Goal: Information Seeking & Learning: Learn about a topic

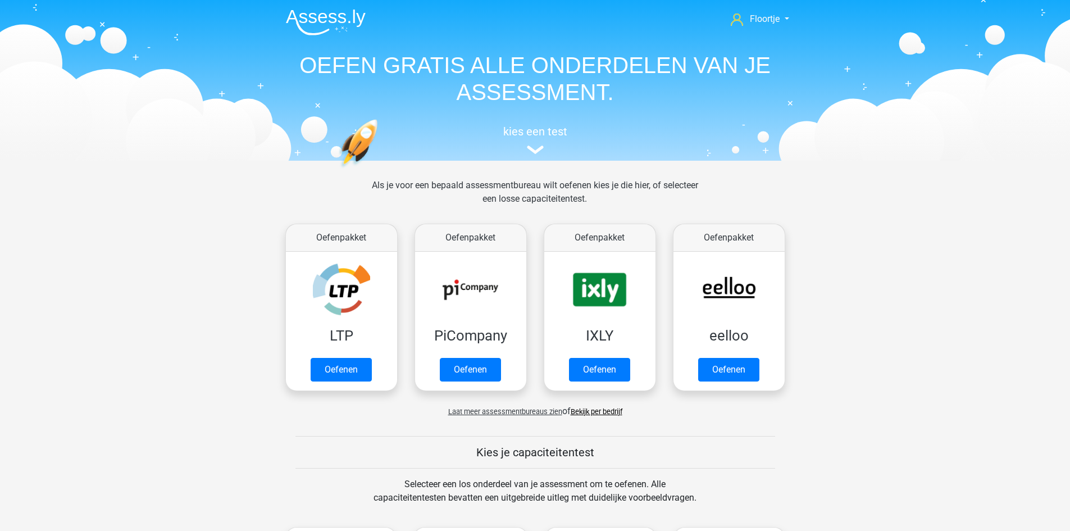
scroll to position [389, 0]
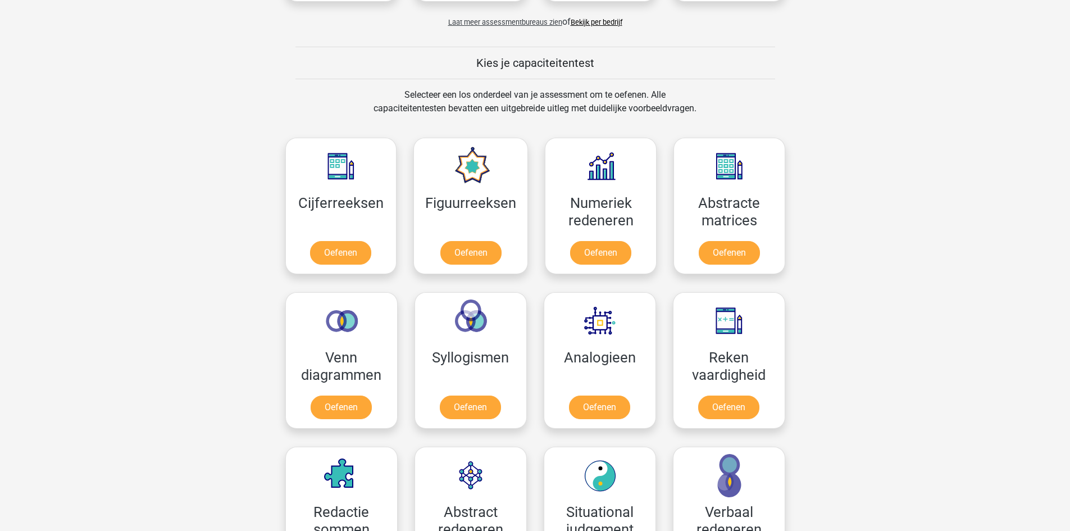
click at [532, 216] on div "Figuurreeksen Oefenen" at bounding box center [470, 206] width 131 height 155
click at [469, 257] on link "Oefenen" at bounding box center [471, 255] width 64 height 25
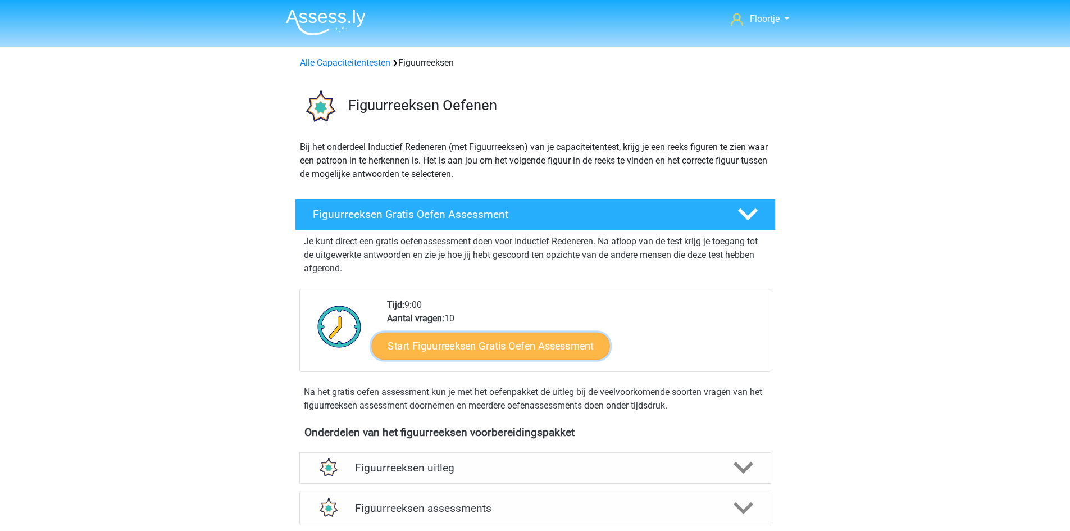
click at [464, 347] on link "Start Figuurreeksen Gratis Oefen Assessment" at bounding box center [490, 345] width 238 height 27
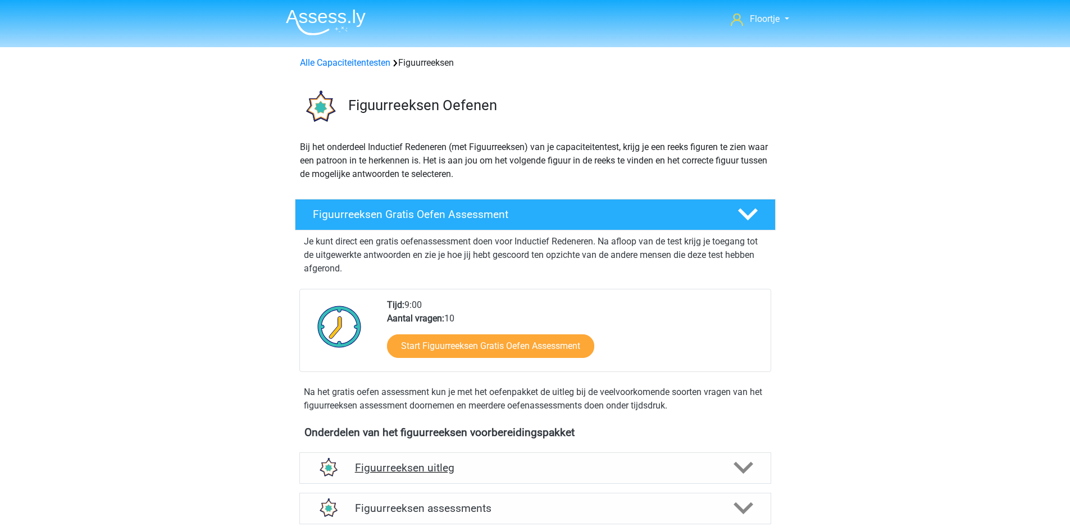
click at [419, 461] on h4 "Figuurreeksen uitleg" at bounding box center [535, 467] width 361 height 13
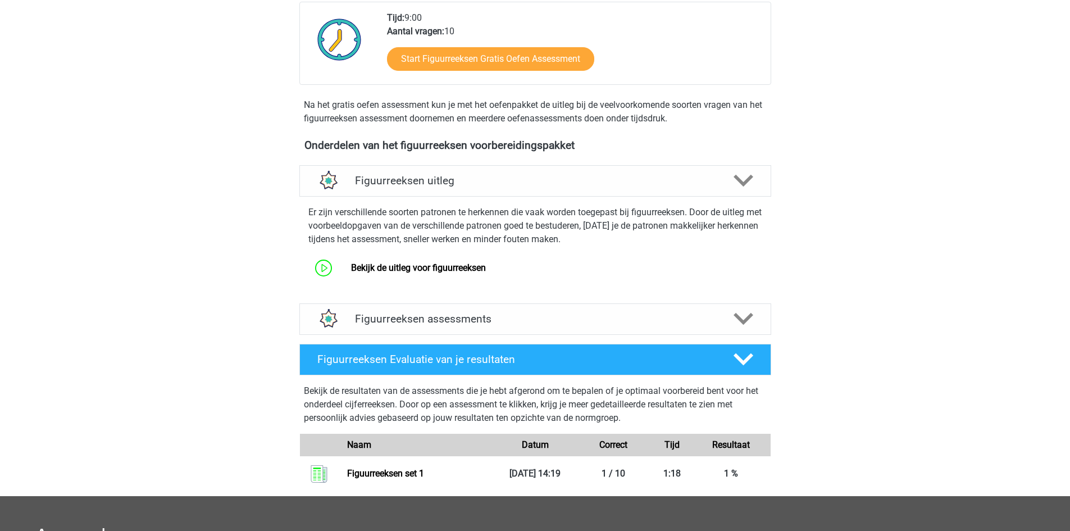
scroll to position [286, 0]
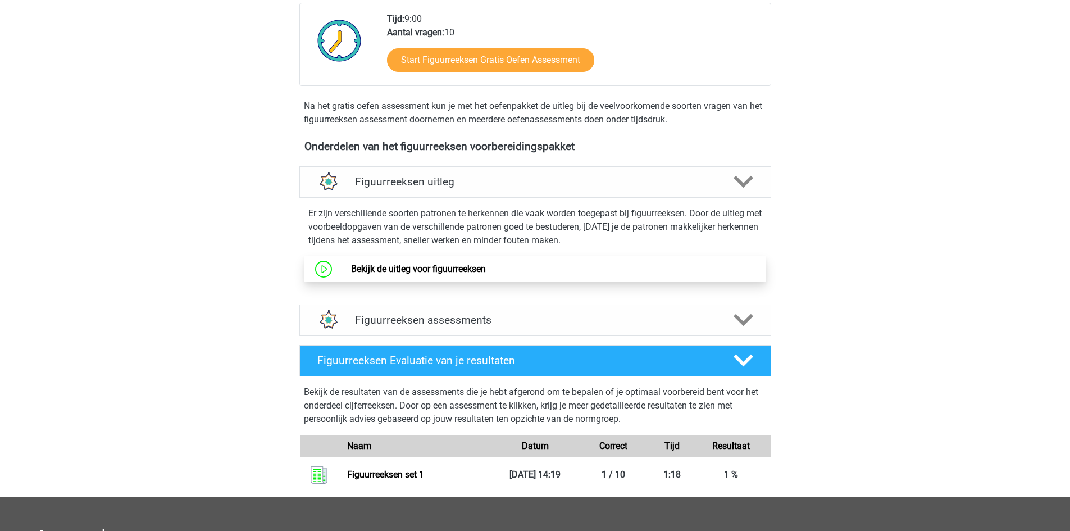
click at [394, 267] on link "Bekijk de uitleg voor figuurreeksen" at bounding box center [418, 269] width 135 height 11
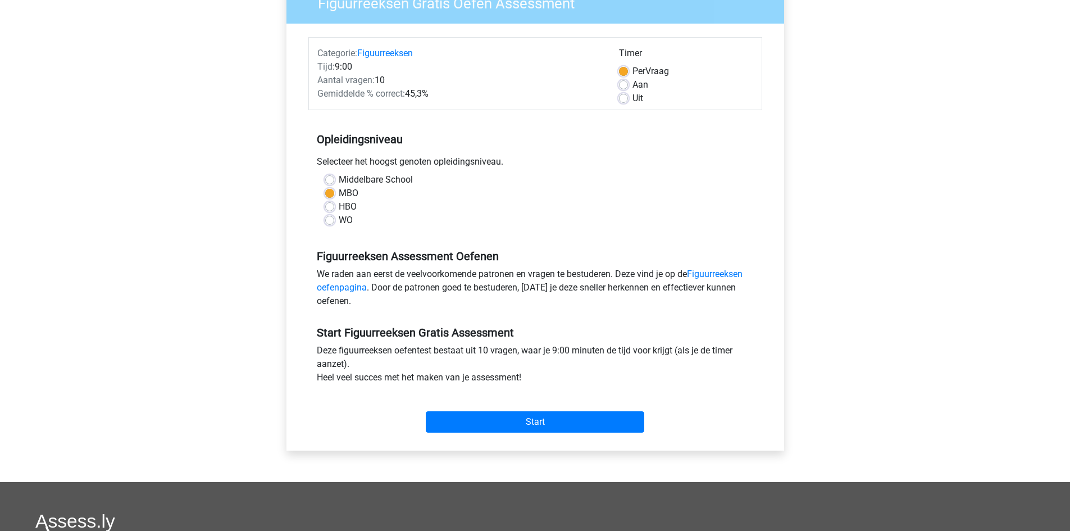
scroll to position [110, 0]
click at [484, 420] on input "Start" at bounding box center [535, 421] width 219 height 21
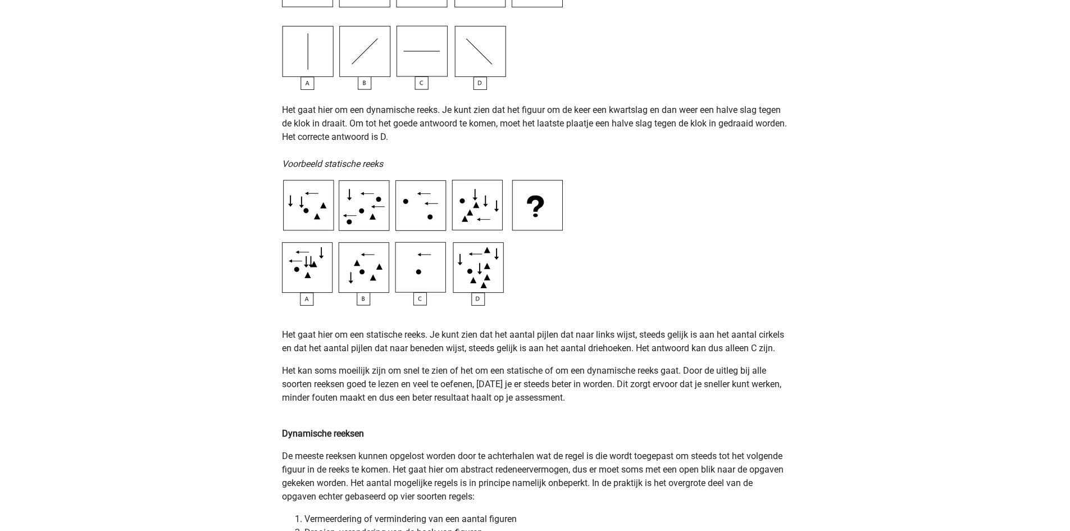
scroll to position [469, 0]
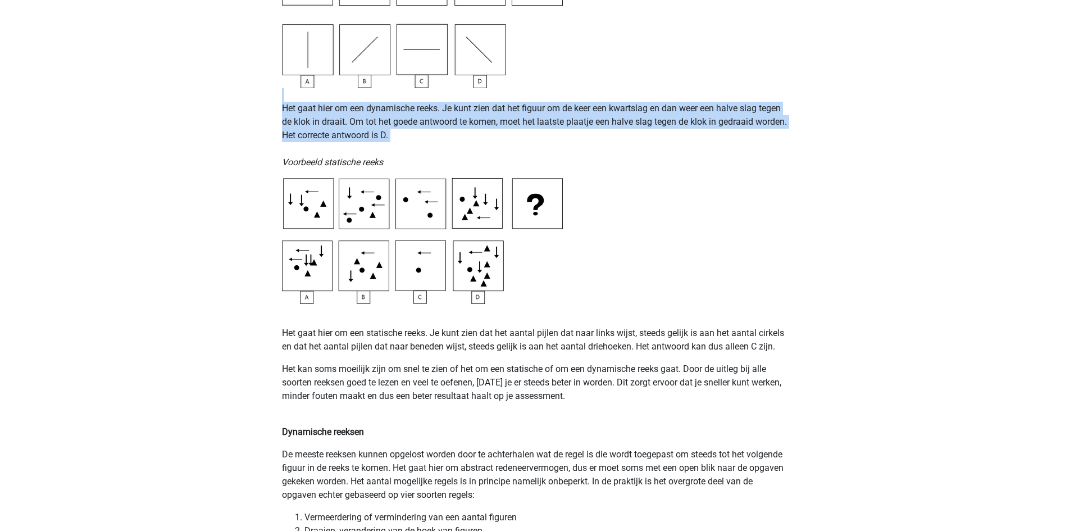
drag, startPoint x: 273, startPoint y: 153, endPoint x: 314, endPoint y: 180, distance: 48.6
click at [314, 180] on img at bounding box center [422, 241] width 281 height 126
click at [629, 164] on p "Het gaat hier om een dynamische reeks. Je kunt zien dat het figuur om de keer e…" at bounding box center [535, 128] width 507 height 81
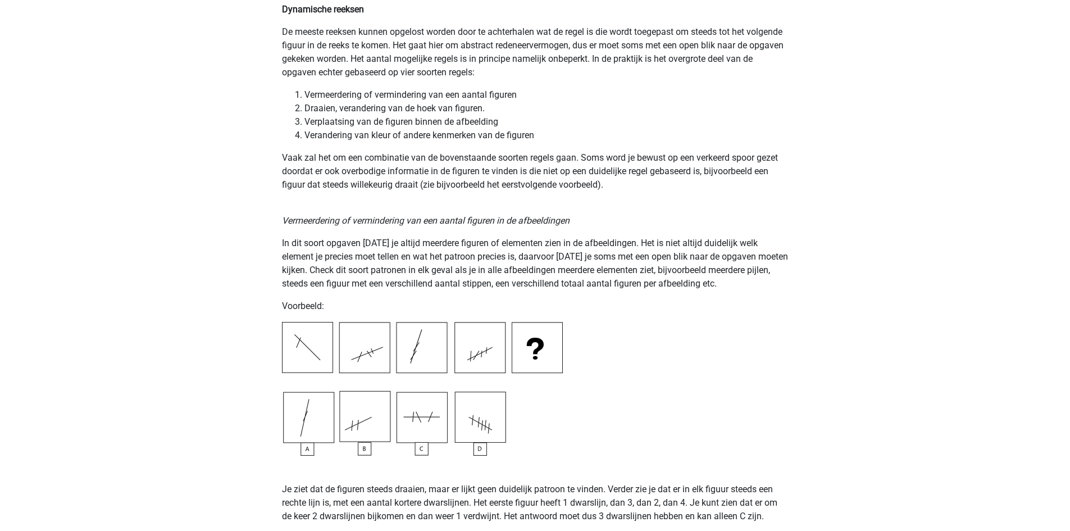
scroll to position [895, 0]
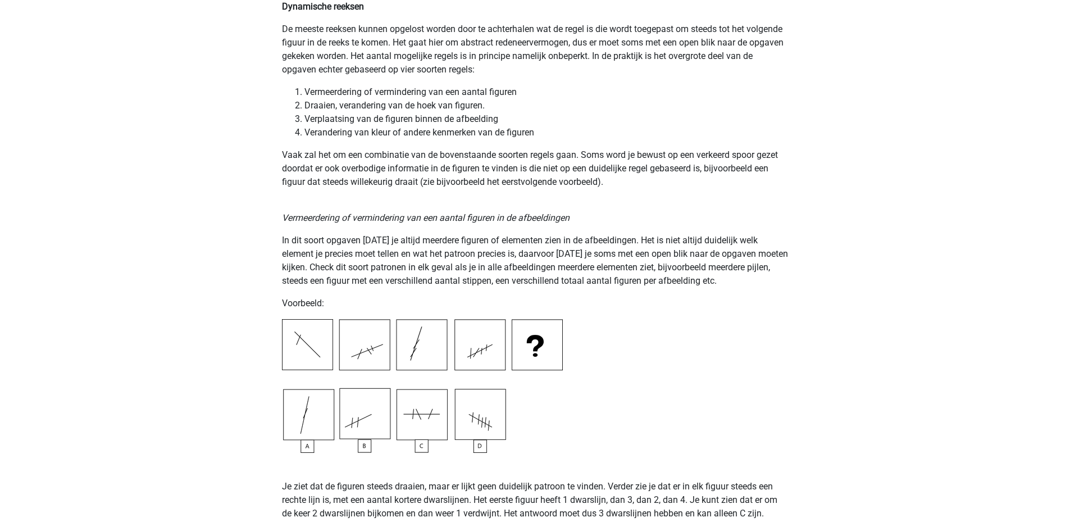
click at [282, 205] on p "Vermeerdering of vermindering van een aantal figuren in de afbeeldingen" at bounding box center [535, 211] width 507 height 27
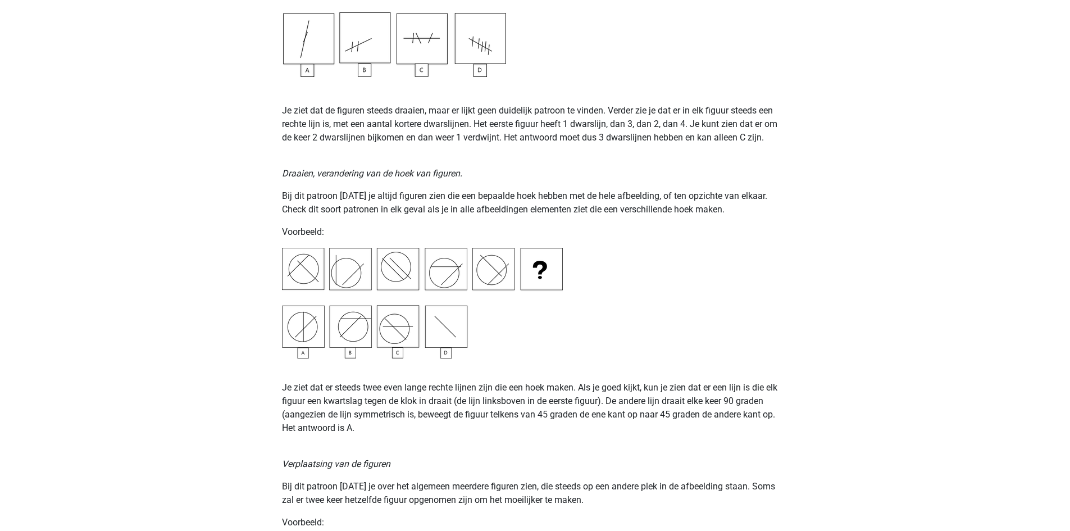
scroll to position [1271, 0]
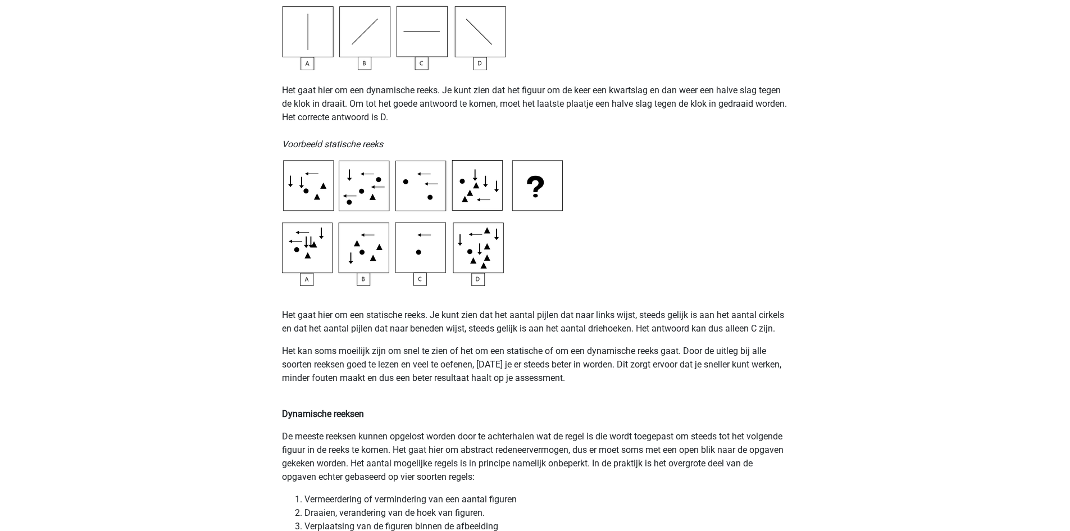
scroll to position [0, 0]
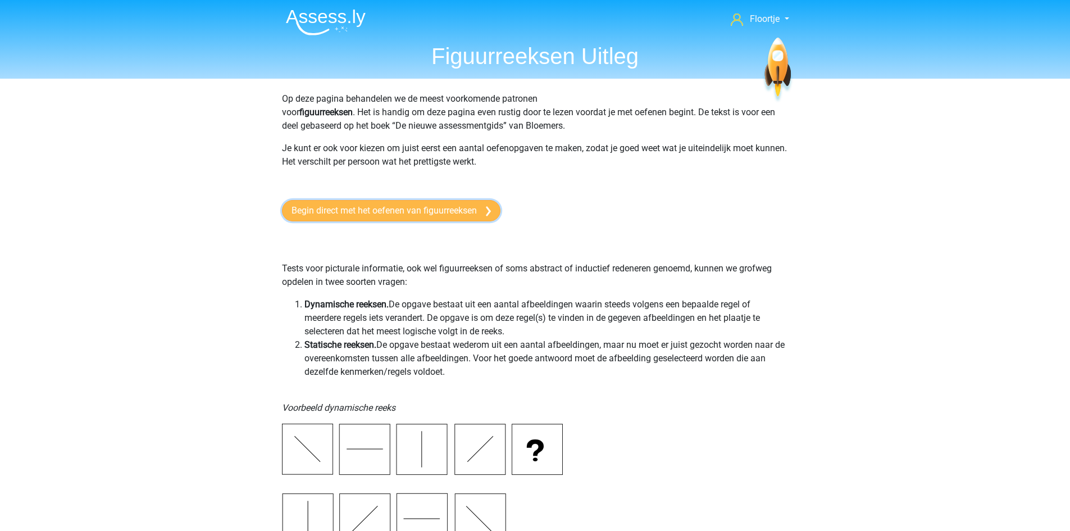
click at [420, 211] on link "Begin direct met het oefenen van figuurreeksen" at bounding box center [391, 210] width 219 height 21
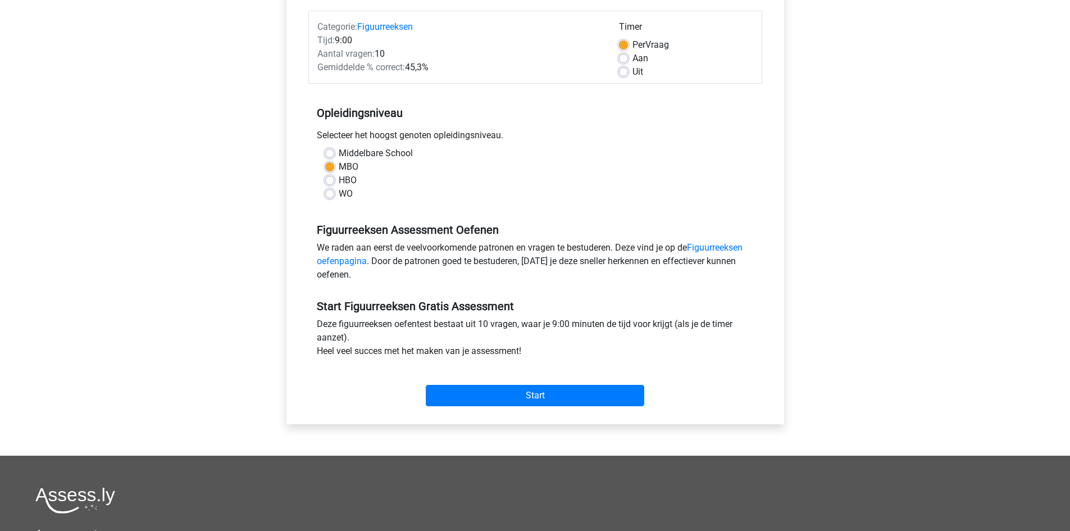
scroll to position [135, 0]
click at [507, 393] on input "Start" at bounding box center [535, 395] width 219 height 21
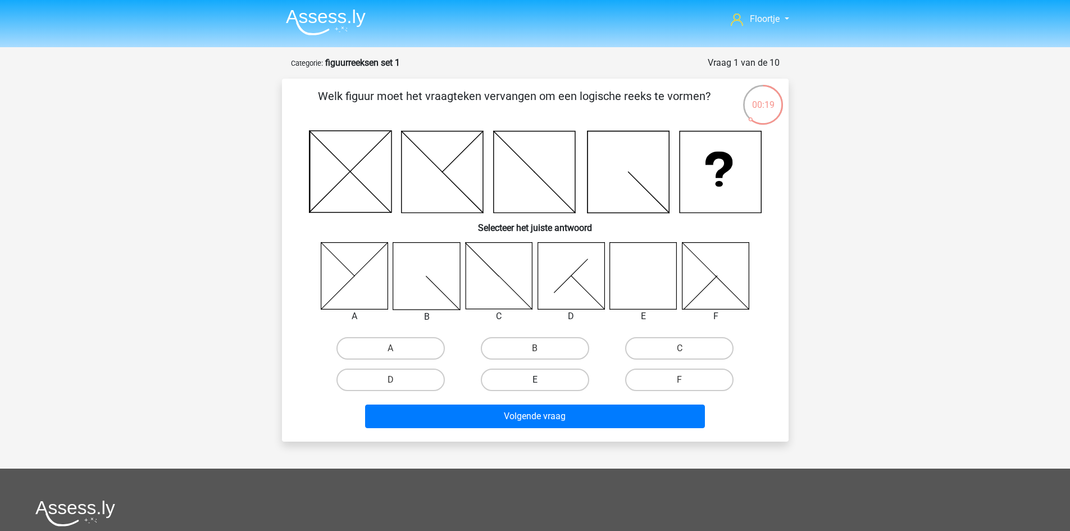
click at [553, 382] on label "E" at bounding box center [535, 380] width 108 height 22
click at [542, 382] on input "E" at bounding box center [538, 383] width 7 height 7
radio input "true"
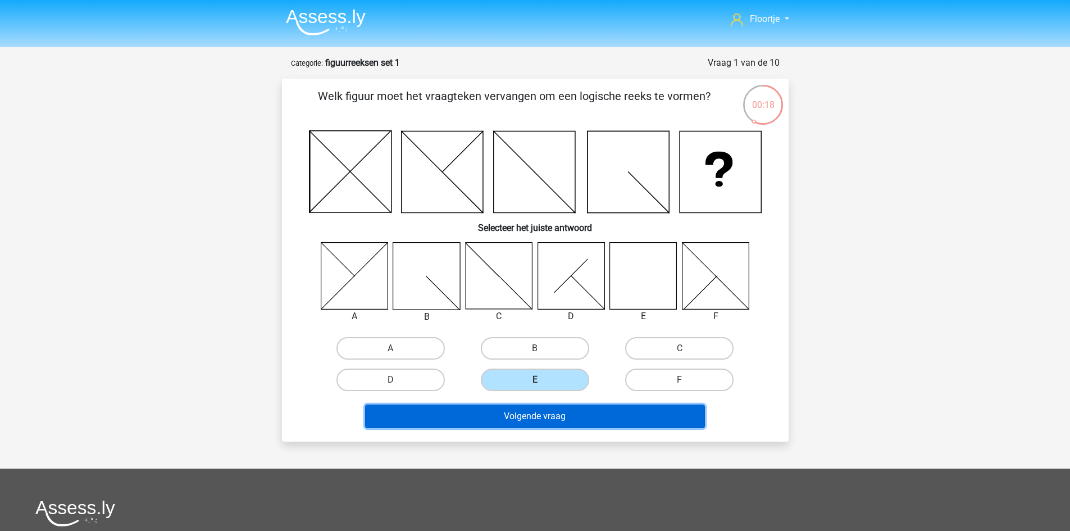
click at [555, 414] on button "Volgende vraag" at bounding box center [535, 417] width 340 height 24
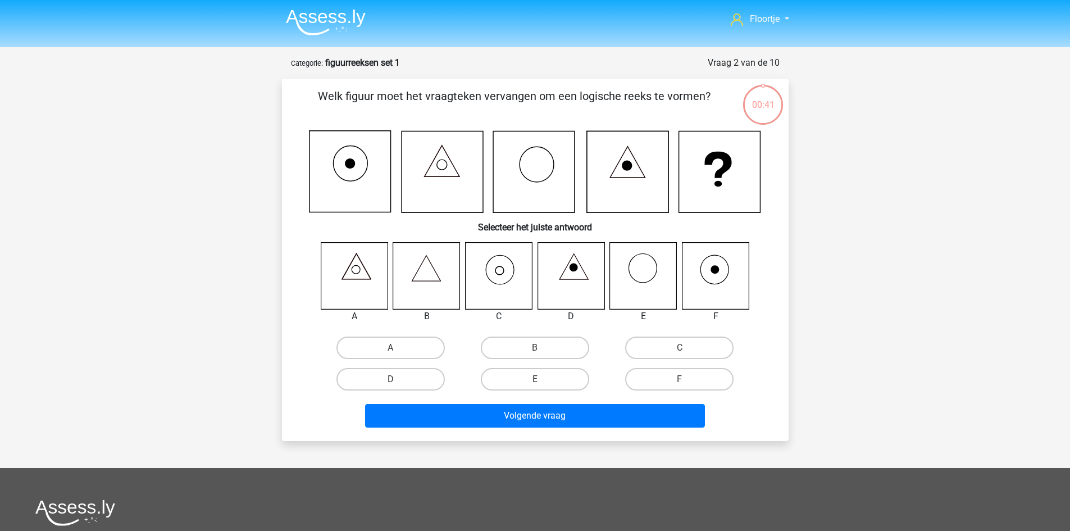
scroll to position [56, 0]
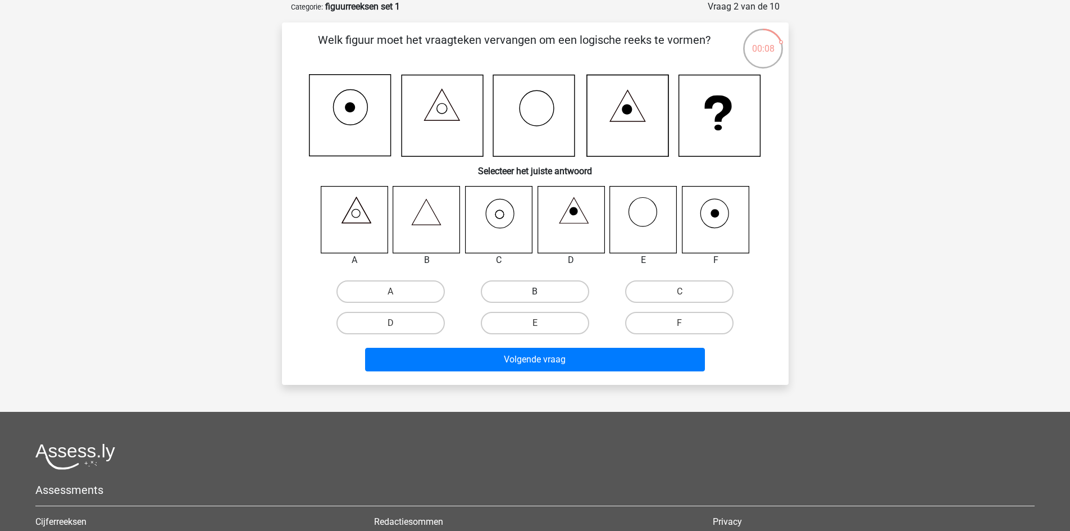
click at [526, 289] on label "B" at bounding box center [535, 291] width 108 height 22
click at [535, 292] on input "B" at bounding box center [538, 295] width 7 height 7
radio input "true"
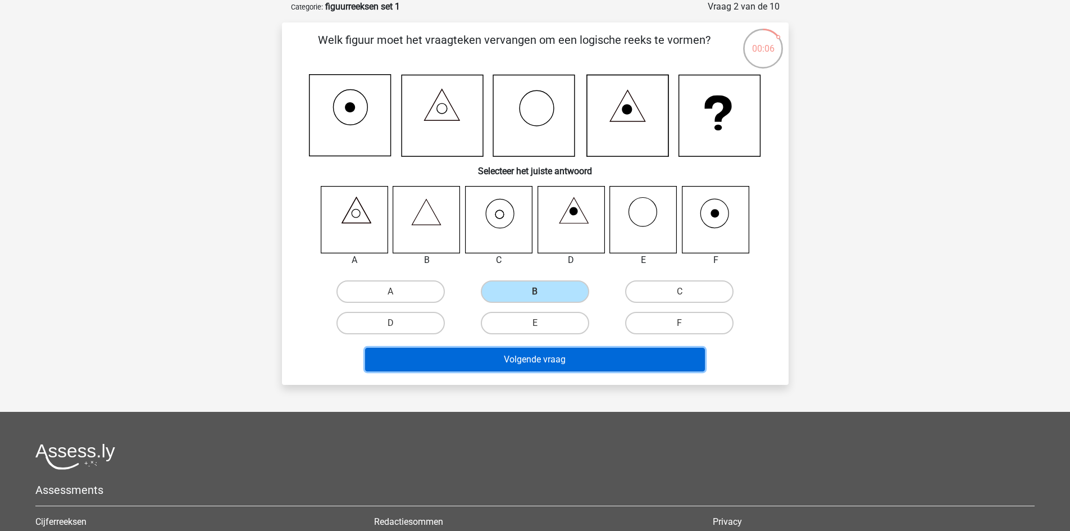
click at [542, 361] on button "Volgende vraag" at bounding box center [535, 360] width 340 height 24
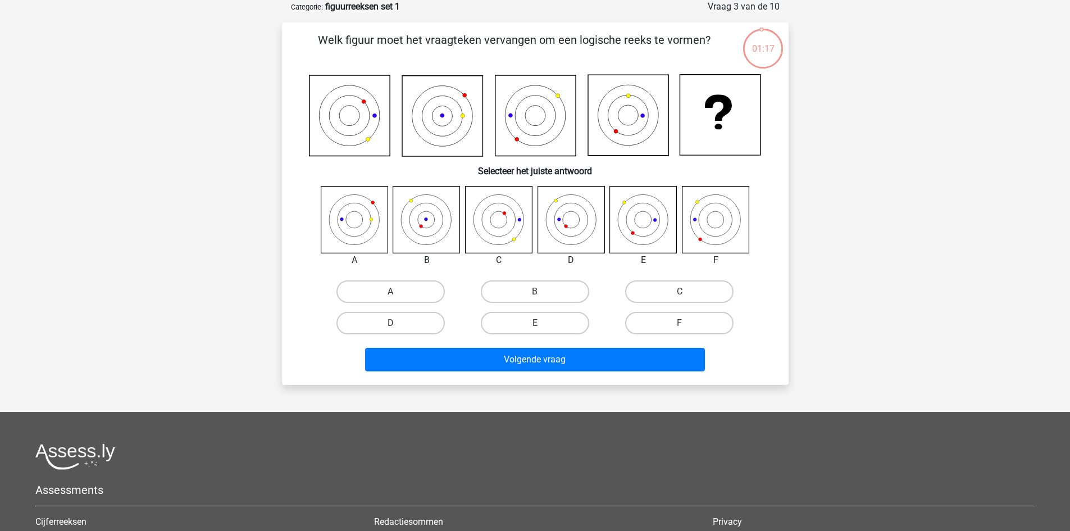
scroll to position [0, 0]
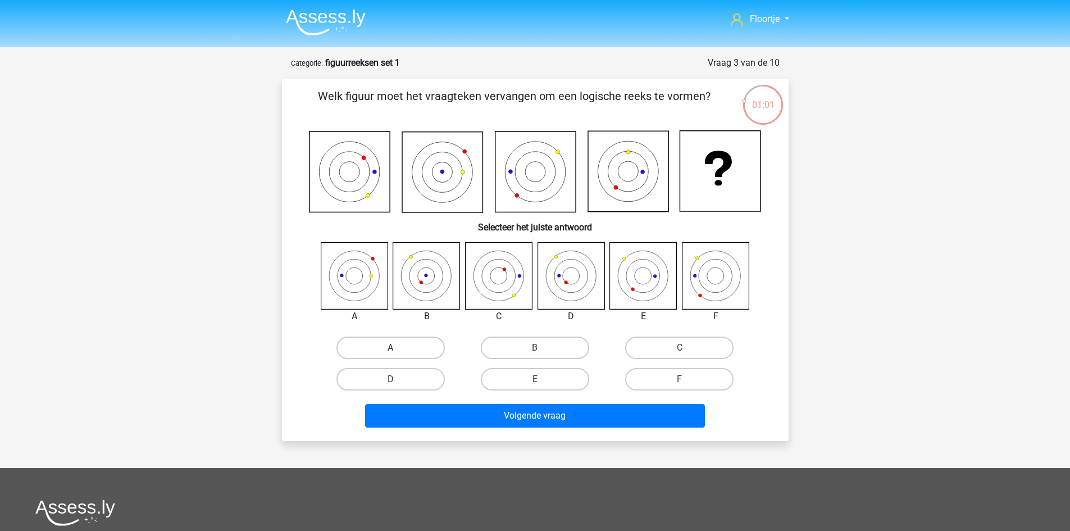
click at [358, 339] on label "A" at bounding box center [391, 348] width 108 height 22
click at [391, 348] on input "A" at bounding box center [394, 351] width 7 height 7
radio input "true"
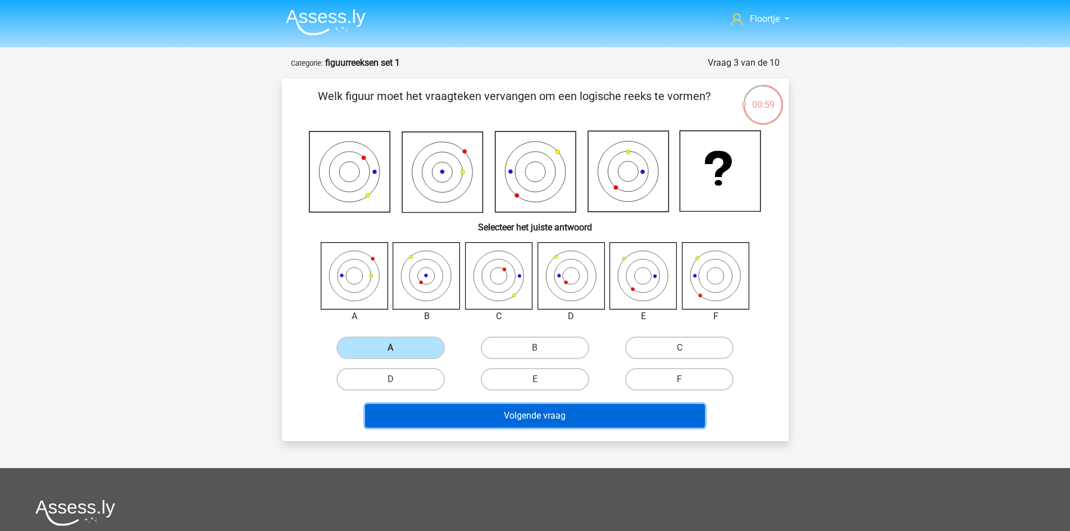
click at [408, 421] on button "Volgende vraag" at bounding box center [535, 416] width 340 height 24
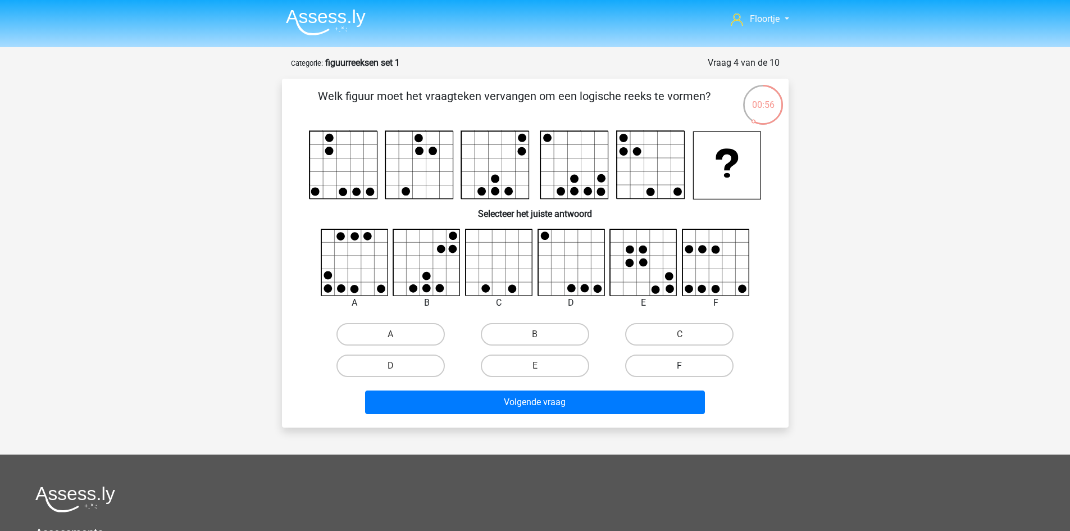
click at [651, 372] on label "F" at bounding box center [679, 366] width 108 height 22
click at [680, 372] on input "F" at bounding box center [683, 369] width 7 height 7
radio input "true"
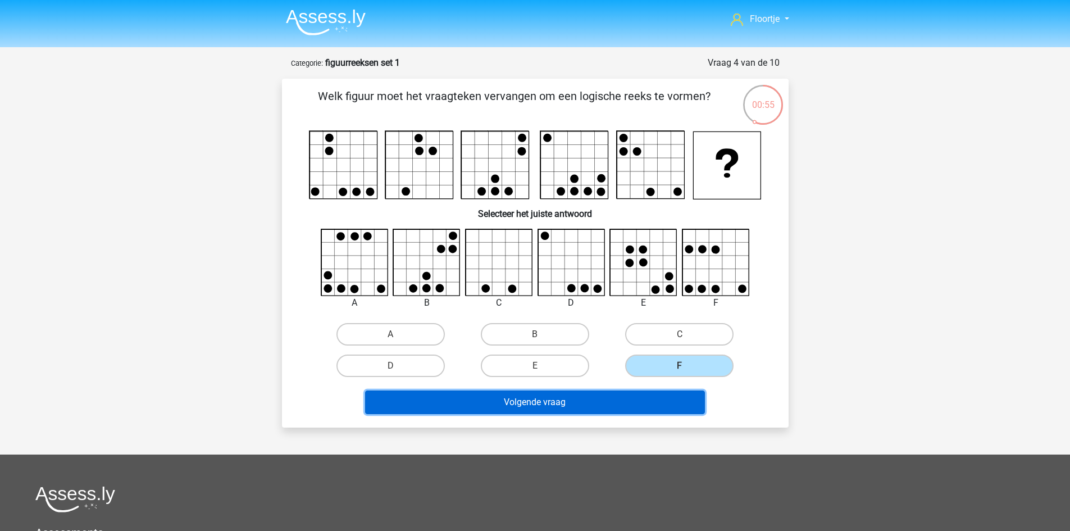
click at [629, 407] on button "Volgende vraag" at bounding box center [535, 403] width 340 height 24
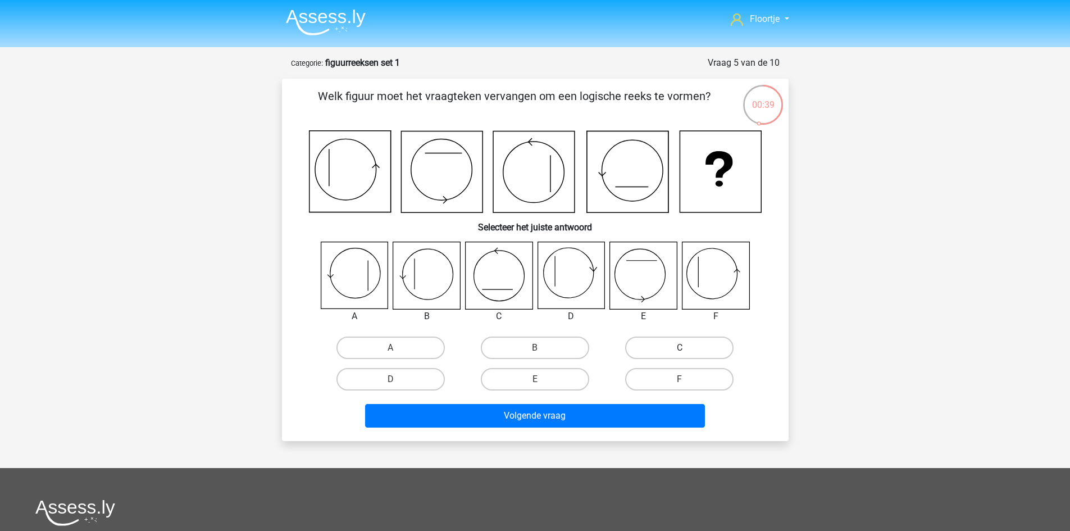
click at [635, 347] on label "C" at bounding box center [679, 348] width 108 height 22
click at [680, 348] on input "C" at bounding box center [683, 351] width 7 height 7
radio input "true"
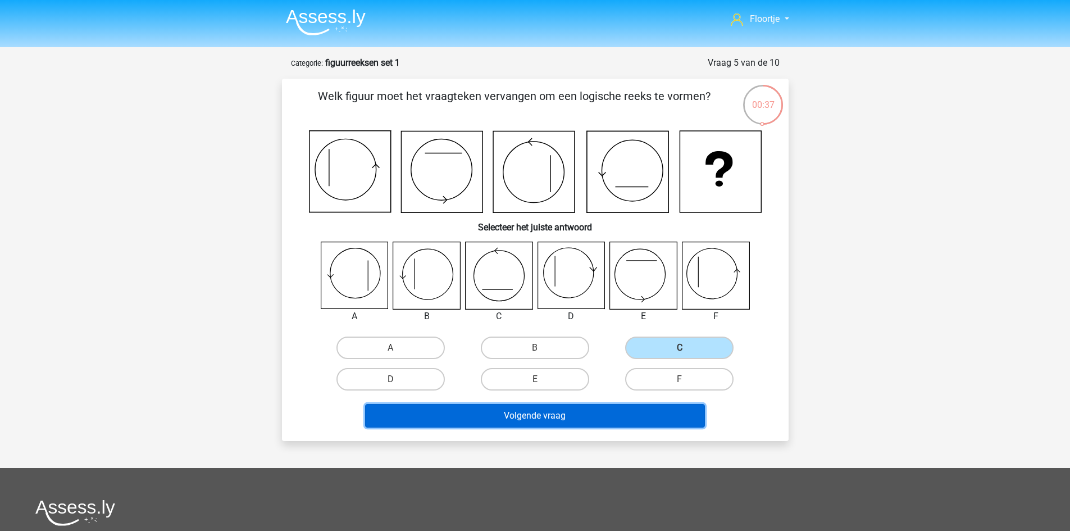
click at [585, 407] on button "Volgende vraag" at bounding box center [535, 416] width 340 height 24
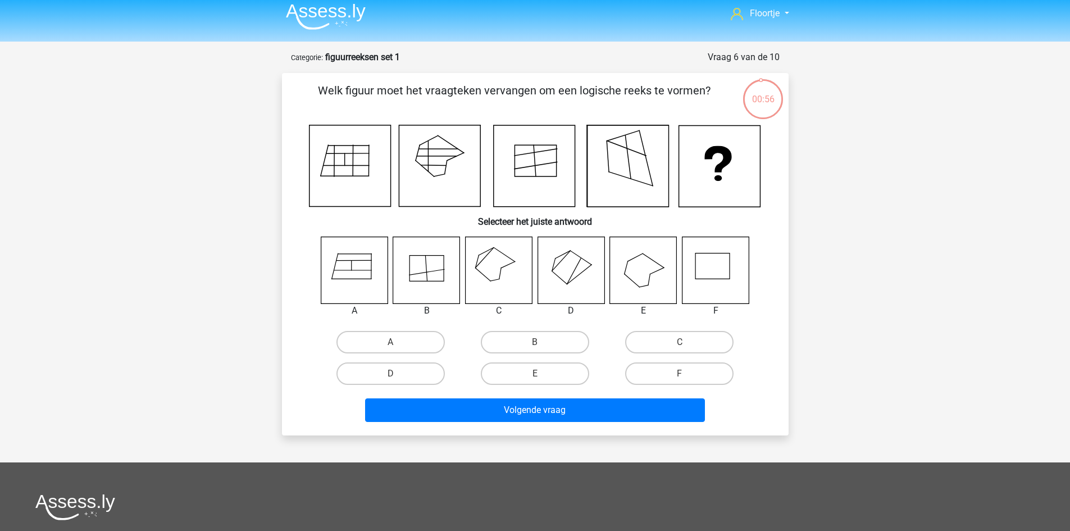
scroll to position [2, 0]
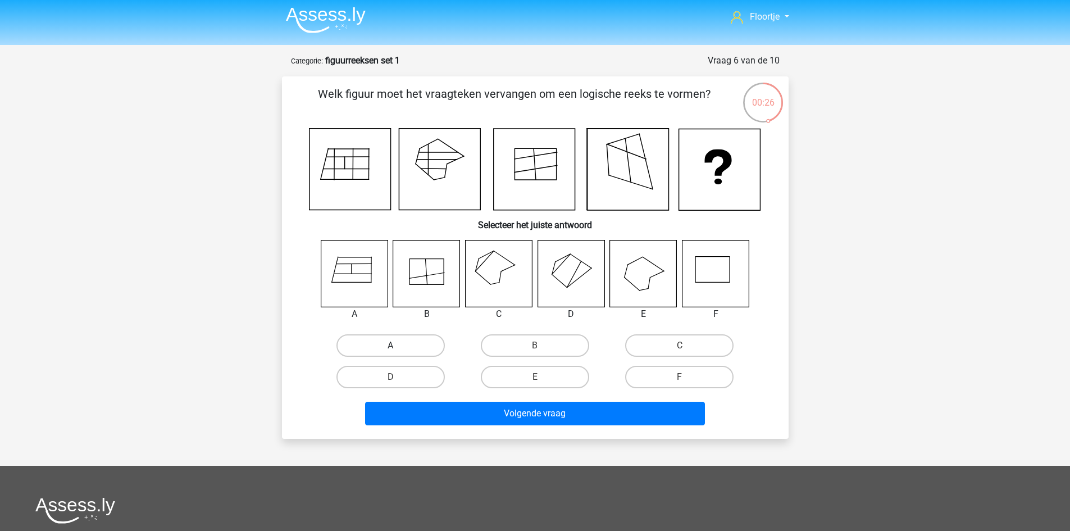
click at [425, 347] on label "A" at bounding box center [391, 345] width 108 height 22
click at [398, 347] on input "A" at bounding box center [394, 349] width 7 height 7
radio input "true"
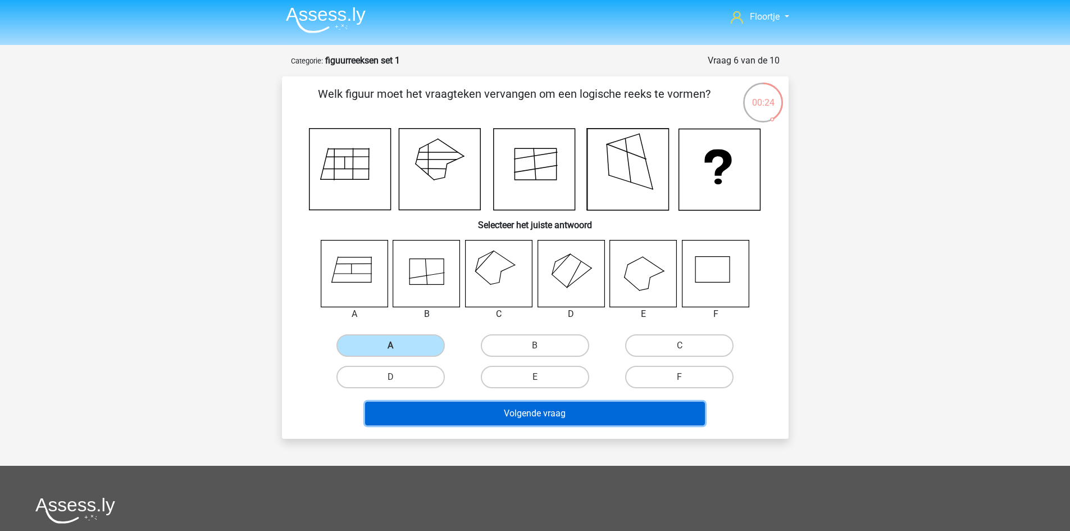
click at [569, 422] on button "Volgende vraag" at bounding box center [535, 414] width 340 height 24
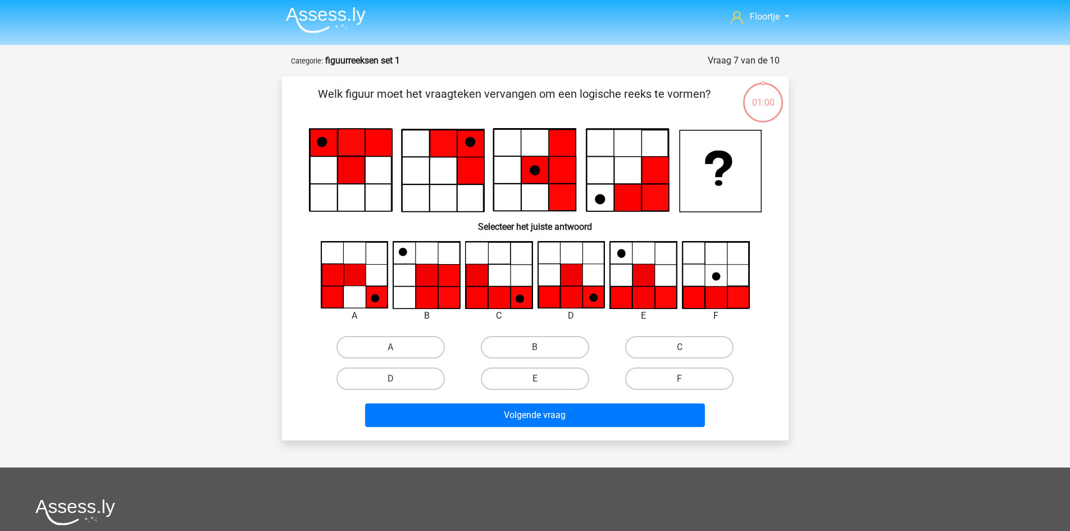
scroll to position [56, 0]
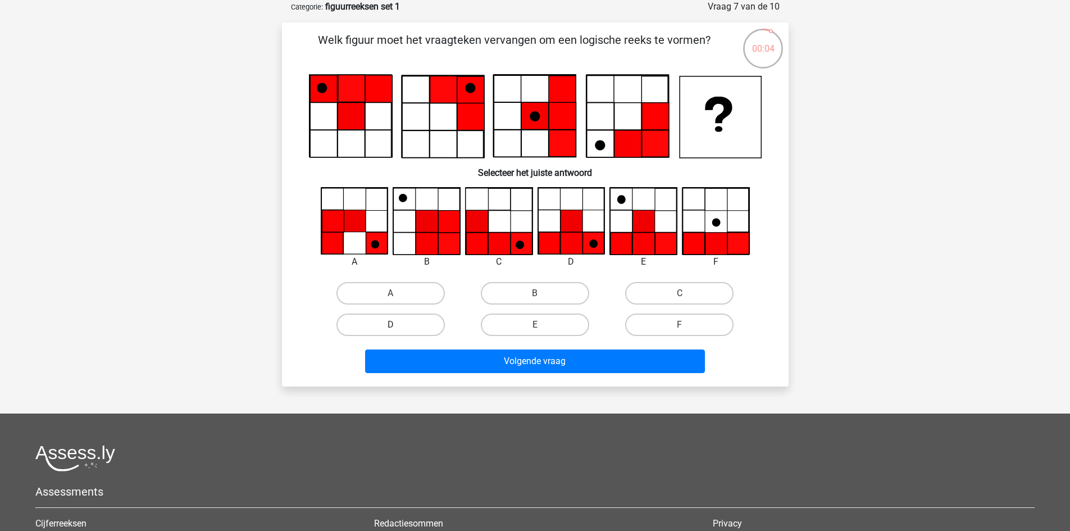
click at [435, 328] on label "D" at bounding box center [391, 325] width 108 height 22
click at [398, 328] on input "D" at bounding box center [394, 328] width 7 height 7
radio input "true"
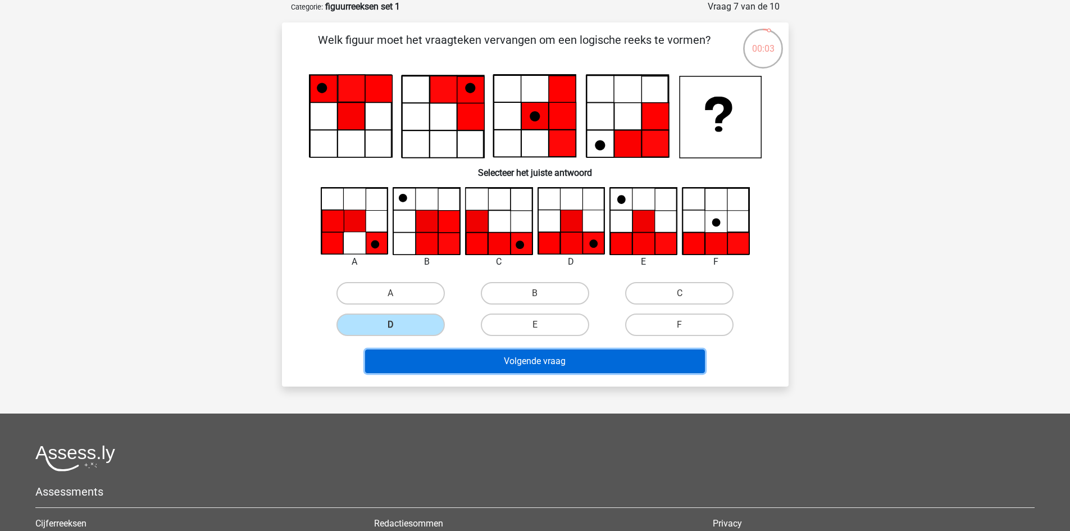
click at [459, 361] on button "Volgende vraag" at bounding box center [535, 362] width 340 height 24
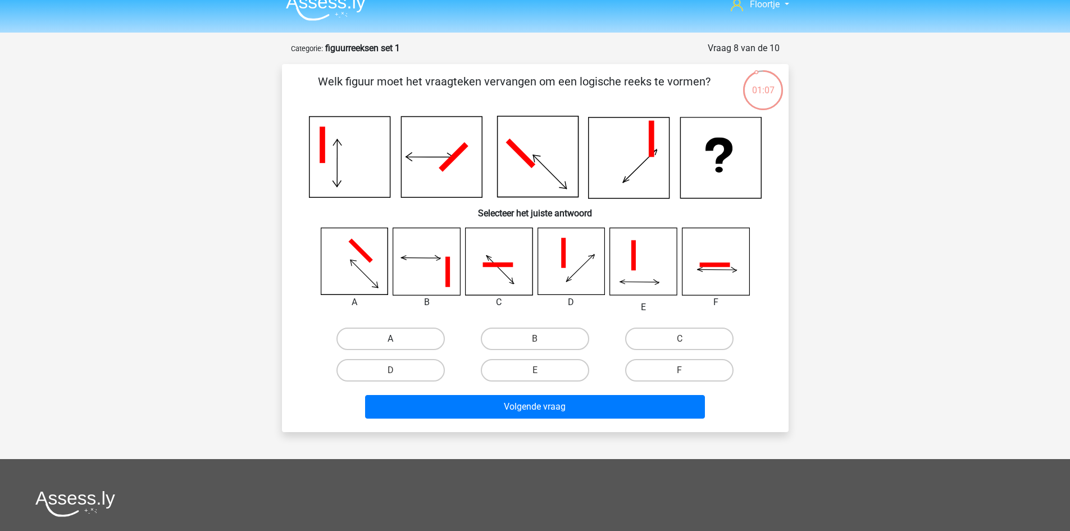
scroll to position [14, 0]
click at [537, 383] on div "E" at bounding box center [535, 370] width 144 height 31
click at [537, 376] on input "E" at bounding box center [538, 374] width 7 height 7
radio input "true"
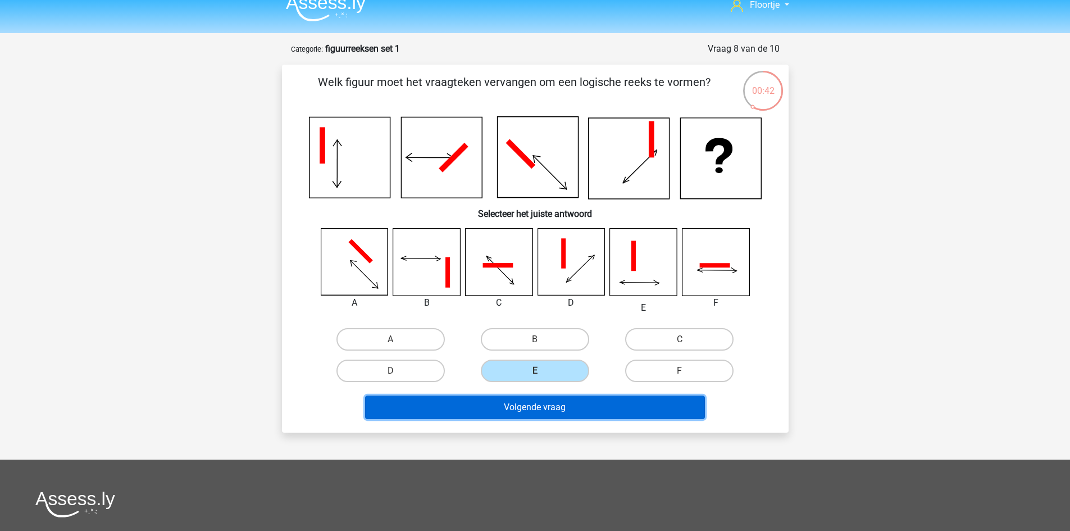
click at [537, 410] on button "Volgende vraag" at bounding box center [535, 408] width 340 height 24
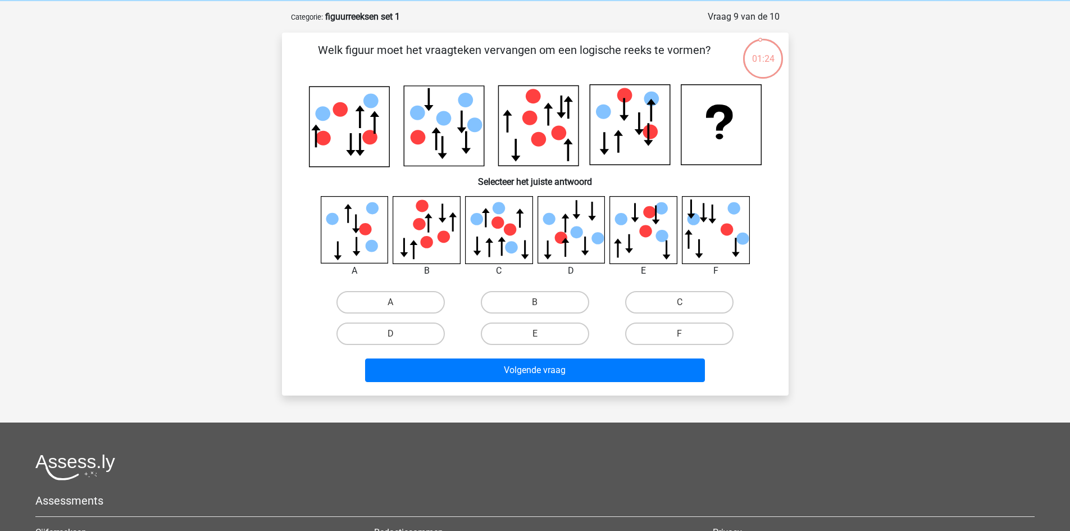
scroll to position [46, 0]
click at [310, 97] on icon at bounding box center [349, 127] width 80 height 80
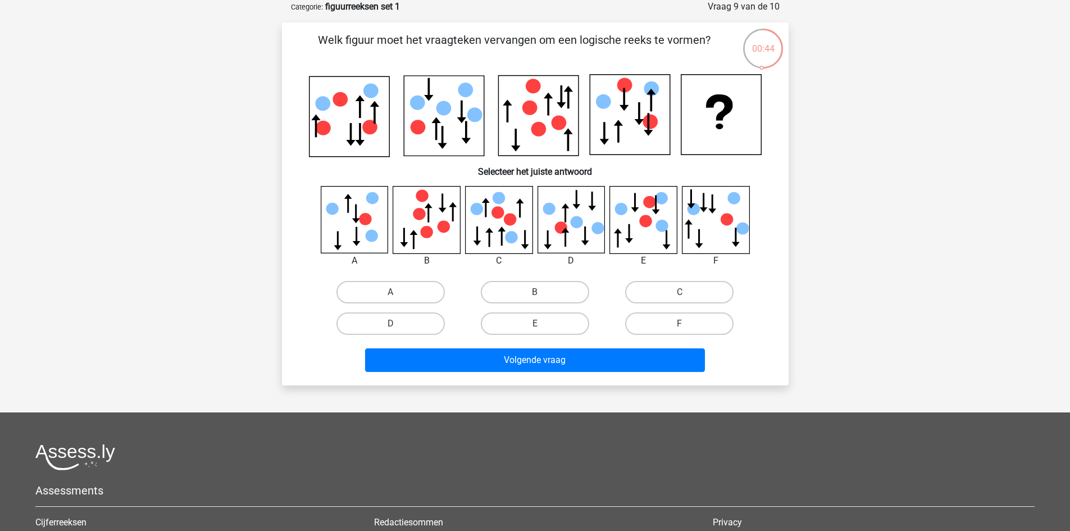
scroll to position [55, 0]
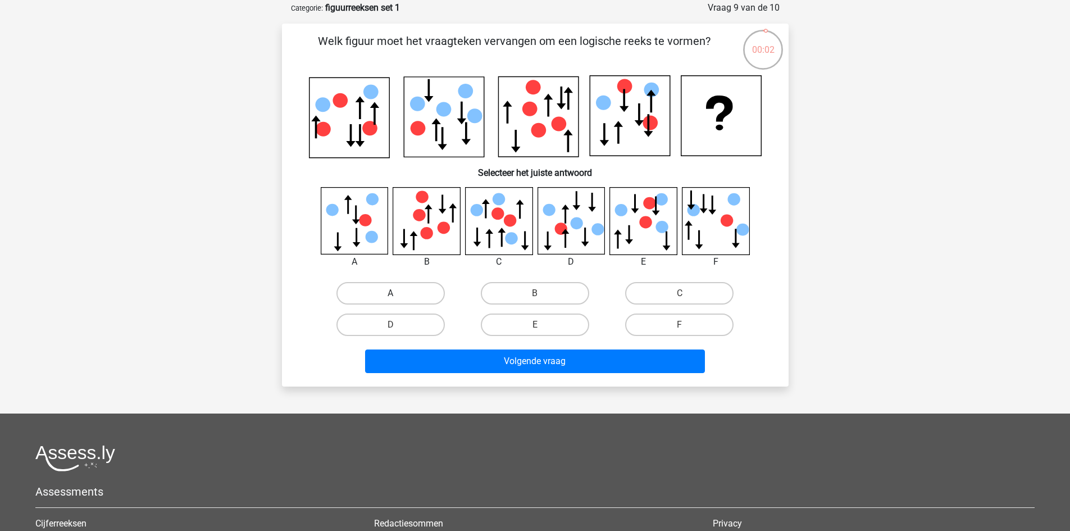
click at [425, 301] on label "A" at bounding box center [391, 293] width 108 height 22
click at [398, 301] on input "A" at bounding box center [394, 296] width 7 height 7
radio input "true"
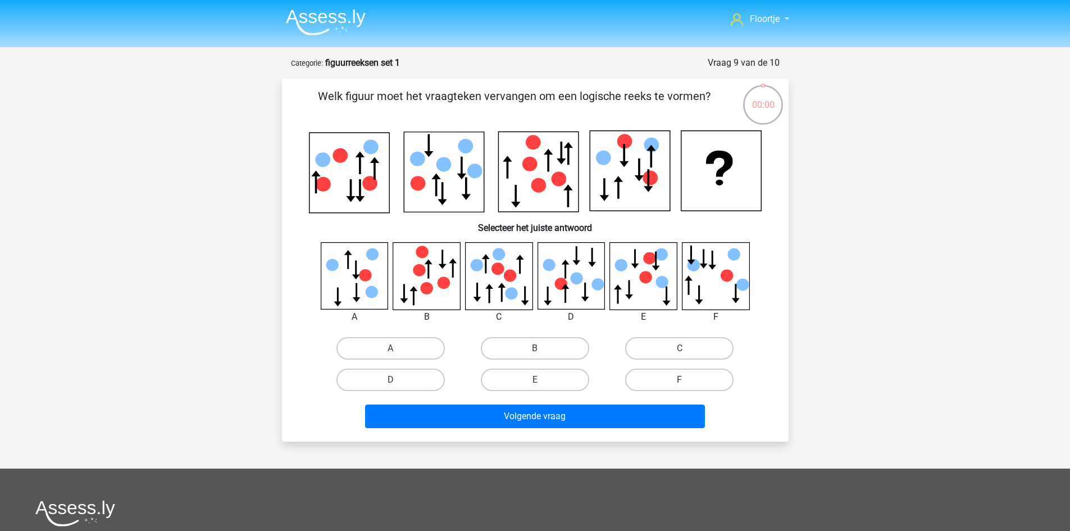
scroll to position [55, 0]
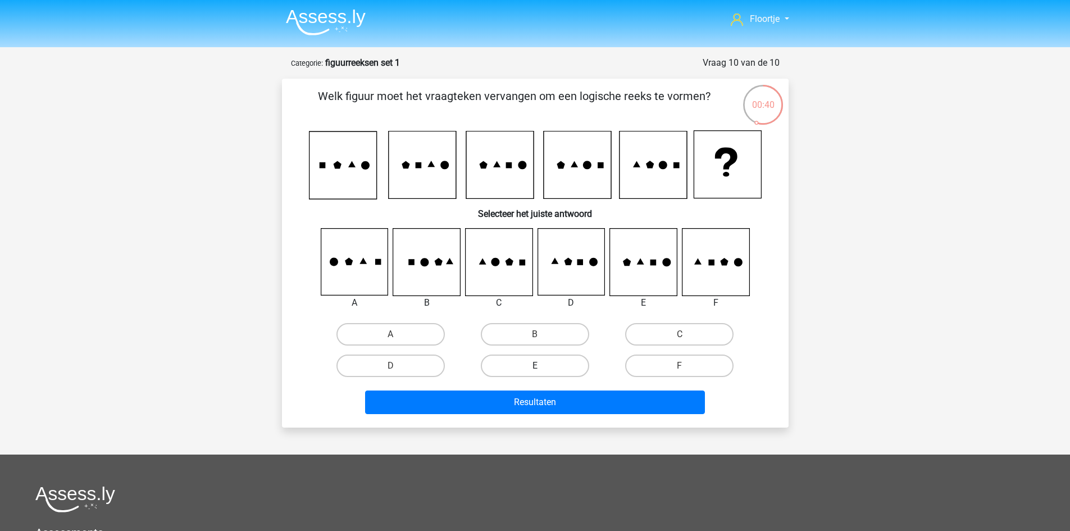
click at [578, 362] on label "E" at bounding box center [535, 366] width 108 height 22
click at [542, 366] on input "E" at bounding box center [538, 369] width 7 height 7
radio input "true"
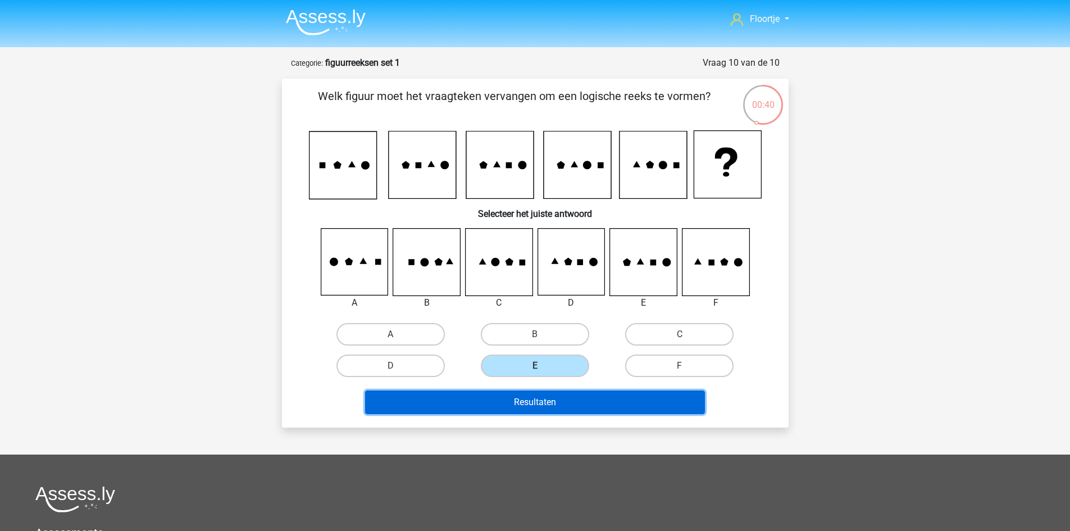
click at [592, 409] on button "Resultaten" at bounding box center [535, 403] width 340 height 24
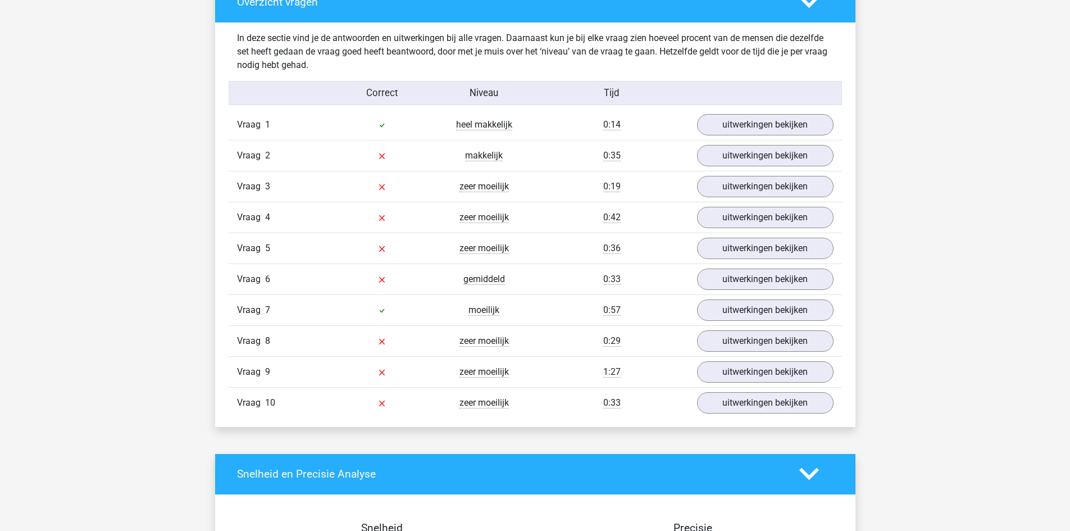
scroll to position [672, 0]
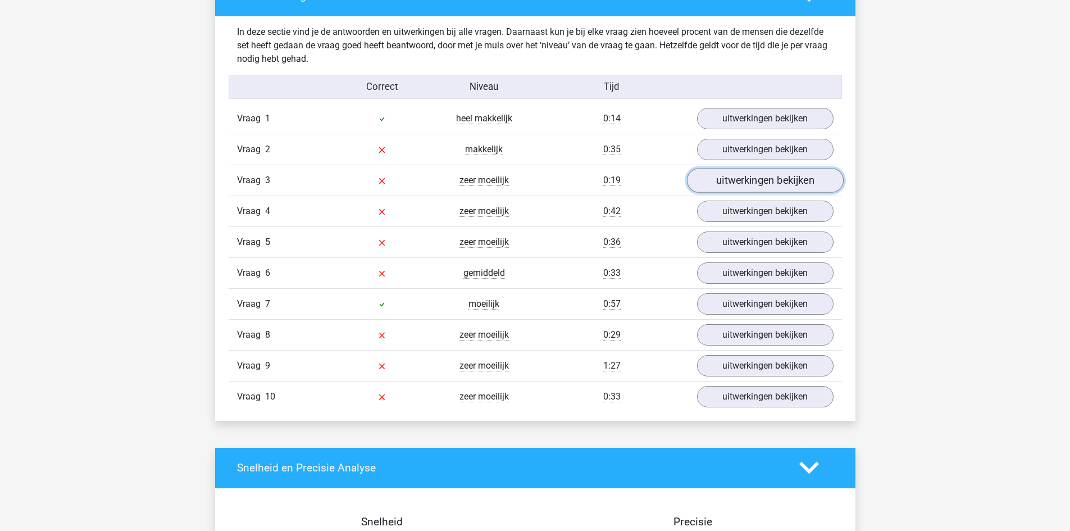
click at [797, 179] on link "uitwerkingen bekijken" at bounding box center [765, 180] width 157 height 25
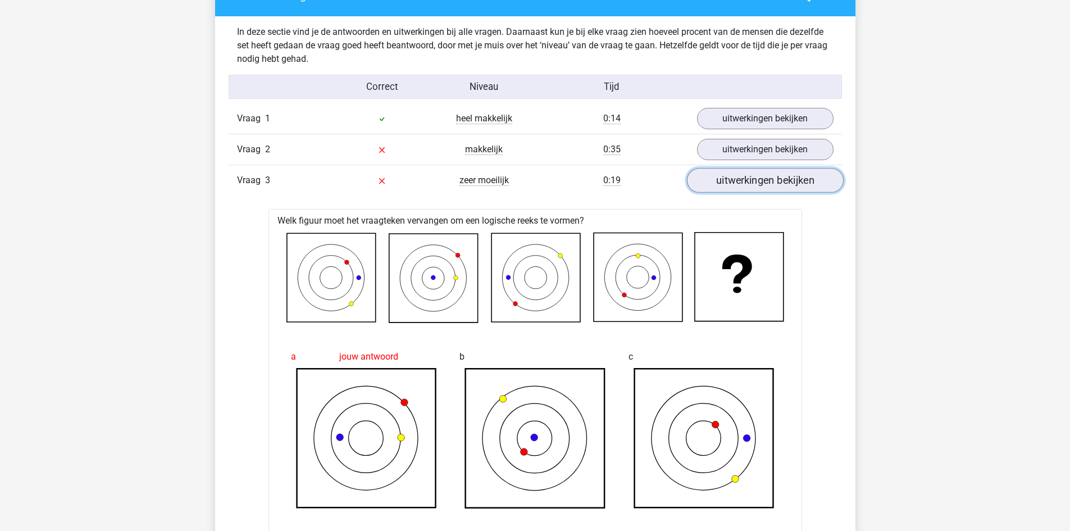
click at [797, 178] on link "uitwerkingen bekijken" at bounding box center [765, 180] width 157 height 25
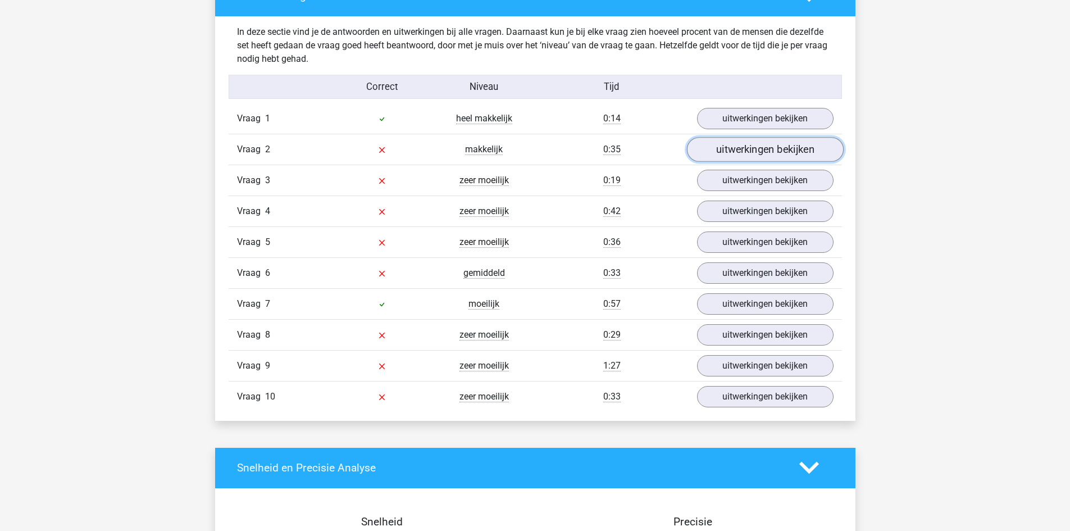
click at [785, 153] on link "uitwerkingen bekijken" at bounding box center [765, 149] width 157 height 25
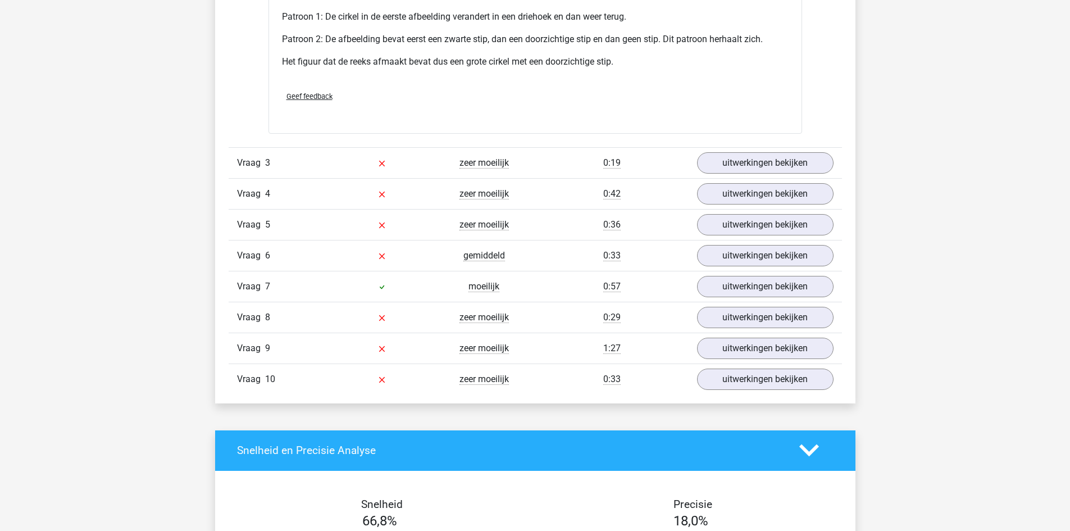
scroll to position [1382, 0]
